Goal: Check status: Check status

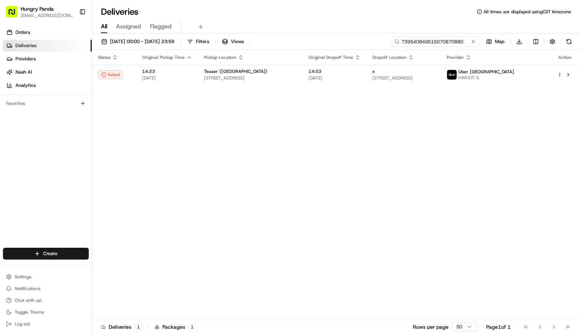
click at [464, 42] on input "739540849515070870880" at bounding box center [435, 41] width 88 height 10
click at [464, 42] on div "739540849515070870880" at bounding box center [435, 41] width 88 height 10
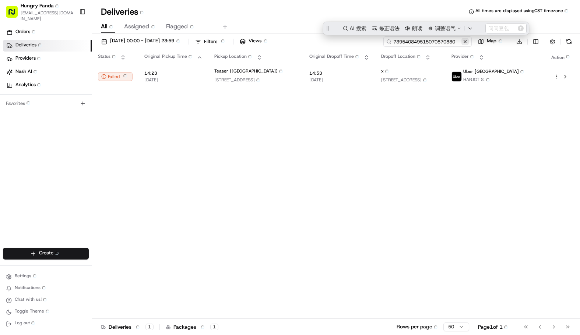
paste input "9699423765750784001435"
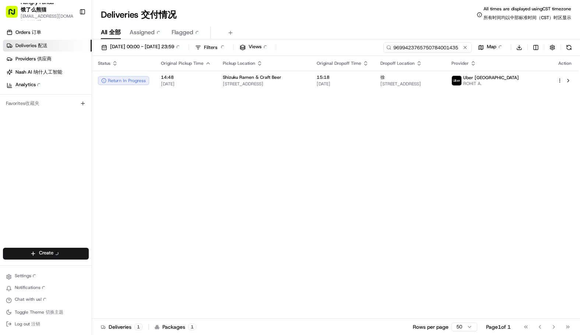
type input "9699423765750784001435"
click at [371, 36] on div "All All 全部 Assigned Assigned 已分配 Flagged Flagged 标记" at bounding box center [336, 33] width 488 height 13
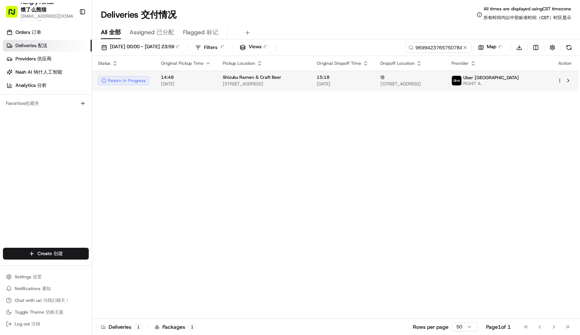
click at [360, 87] on span "[DATE]" at bounding box center [343, 84] width 52 height 6
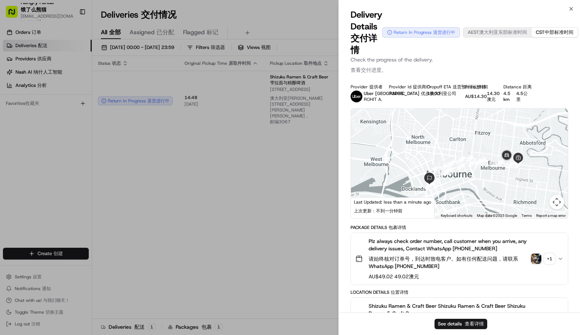
drag, startPoint x: 494, startPoint y: 63, endPoint x: 484, endPoint y: 60, distance: 10.6
click at [494, 63] on p "Check the progress of the delivery. Check the progress of the delivery. 查看交付进度。" at bounding box center [459, 66] width 218 height 21
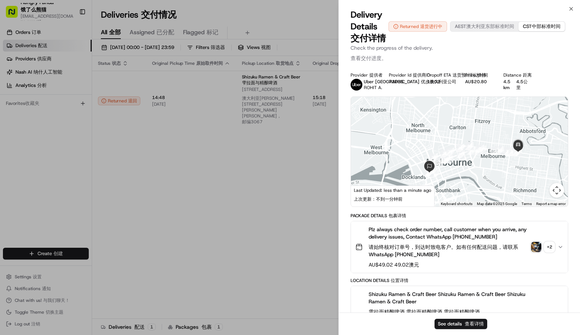
click at [530, 219] on div "Package Details Package Details 包裹详情 Plz always check order number, call custom…" at bounding box center [459, 243] width 218 height 60
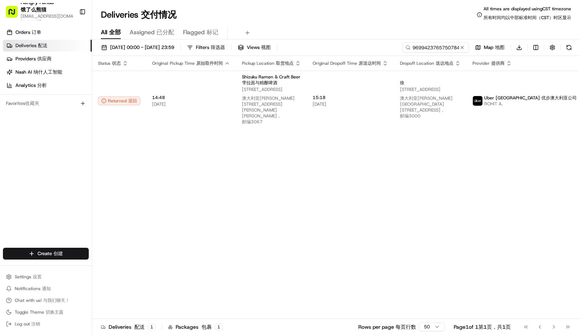
drag, startPoint x: 211, startPoint y: 185, endPoint x: 145, endPoint y: 174, distance: 66.8
click at [205, 161] on div "Status Status 状态 Original Pickup Time Original Pickup Time 原始取件时间 Pickup Locati…" at bounding box center [354, 190] width 524 height 269
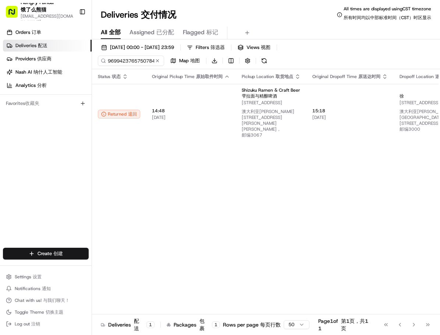
click at [390, 215] on div "Status Status 状态 Original Pickup Time Original Pickup Time 原始取件时间 Pickup Locati…" at bounding box center [354, 203] width 524 height 269
click at [370, 204] on div "Status Status 状态 Original Pickup Time Original Pickup Time 原始取件时间 Pickup Locati…" at bounding box center [354, 203] width 524 height 269
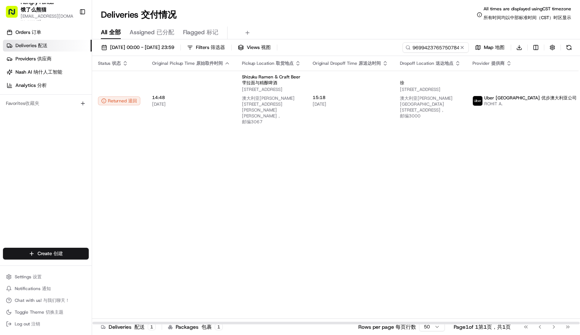
click at [421, 179] on div "Status Status 状态 Original Pickup Time Original Pickup Time 原始取件时间 Pickup Locati…" at bounding box center [354, 190] width 524 height 269
click at [472, 206] on div "Status Status 状态 Original Pickup Time Original Pickup Time 原始取件时间 Pickup Locati…" at bounding box center [354, 190] width 524 height 269
click at [389, 197] on div "Status Status 状态 Original Pickup Time Original Pickup Time 原始取件时间 Pickup Locati…" at bounding box center [354, 190] width 524 height 269
